Goal: Task Accomplishment & Management: Manage account settings

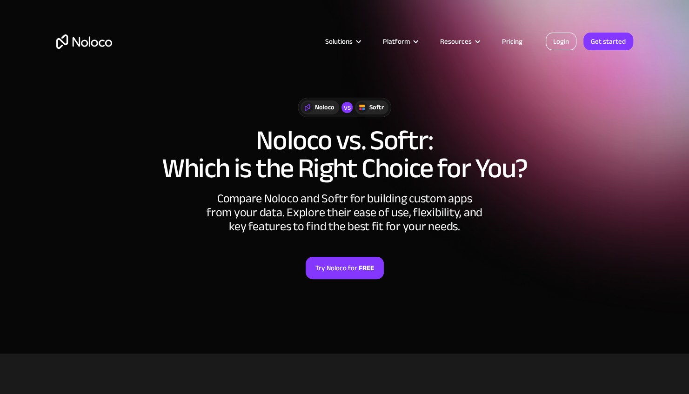
click at [564, 40] on link "Login" at bounding box center [561, 42] width 31 height 18
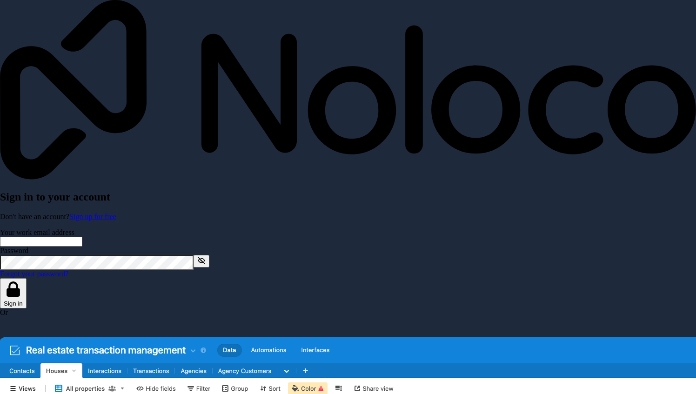
click at [82, 237] on input "Your work email address" at bounding box center [41, 242] width 82 height 10
type input "lokeefe@stonehaven.uk.com"
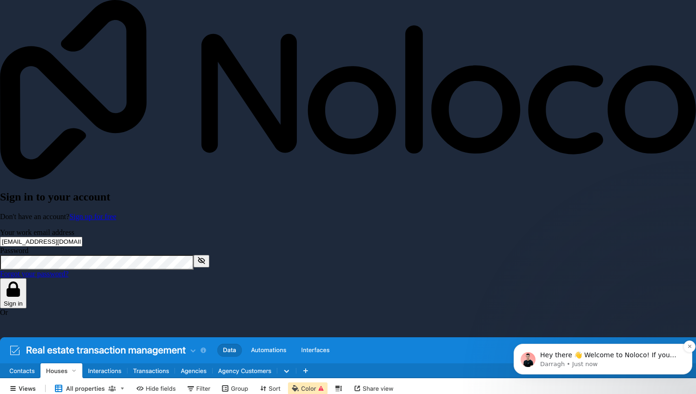
click at [593, 367] on p "Darragh • Just now" at bounding box center [610, 364] width 141 height 8
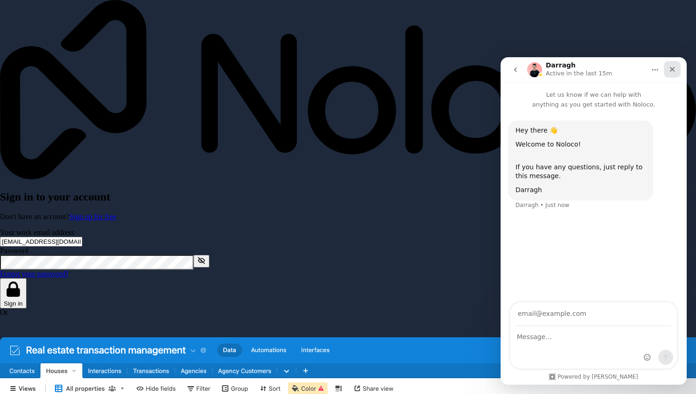
click at [669, 71] on icon "Close" at bounding box center [672, 69] width 7 height 7
